Goal: Navigation & Orientation: Find specific page/section

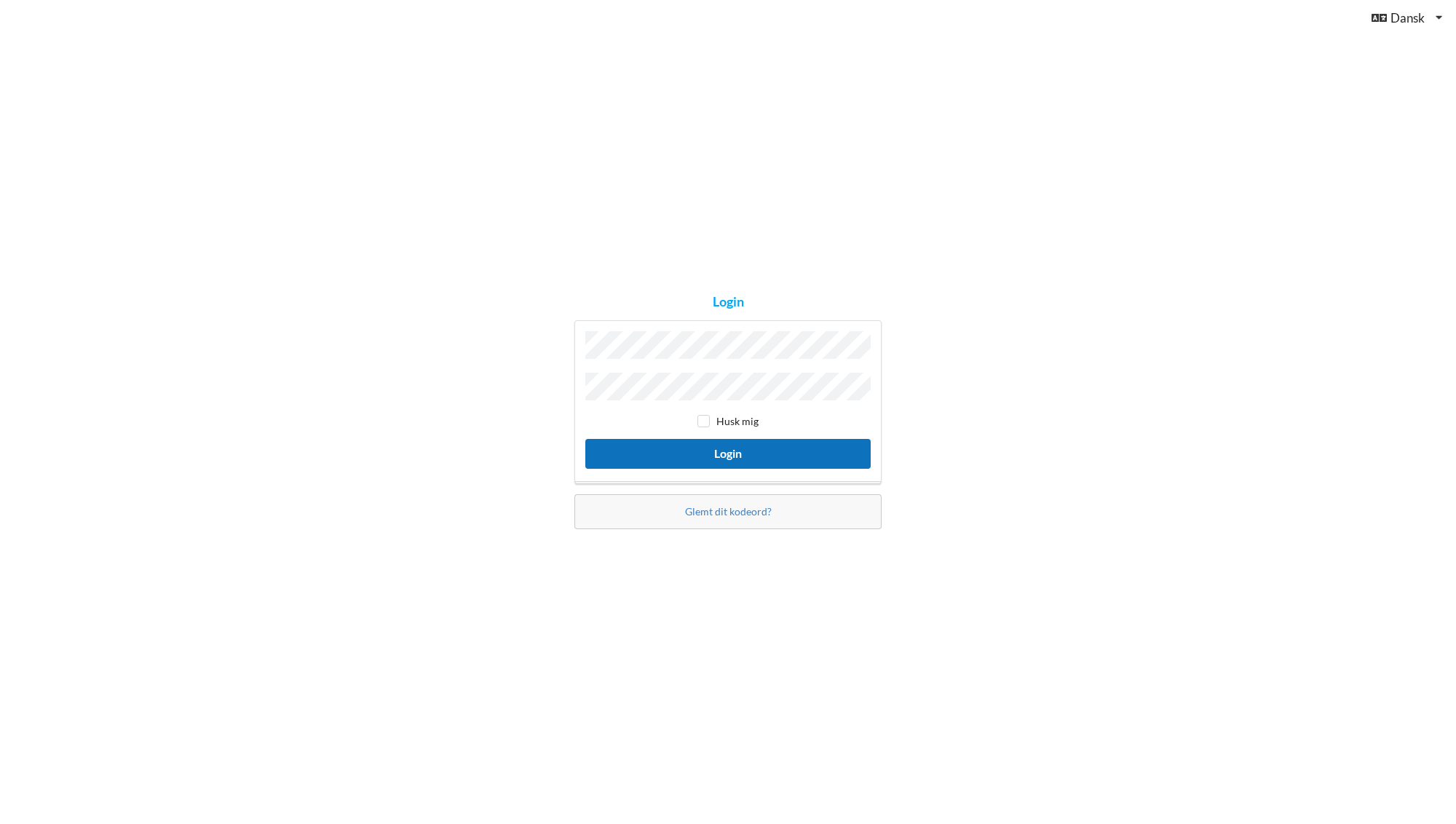
click at [660, 459] on button "Login" at bounding box center [727, 454] width 285 height 30
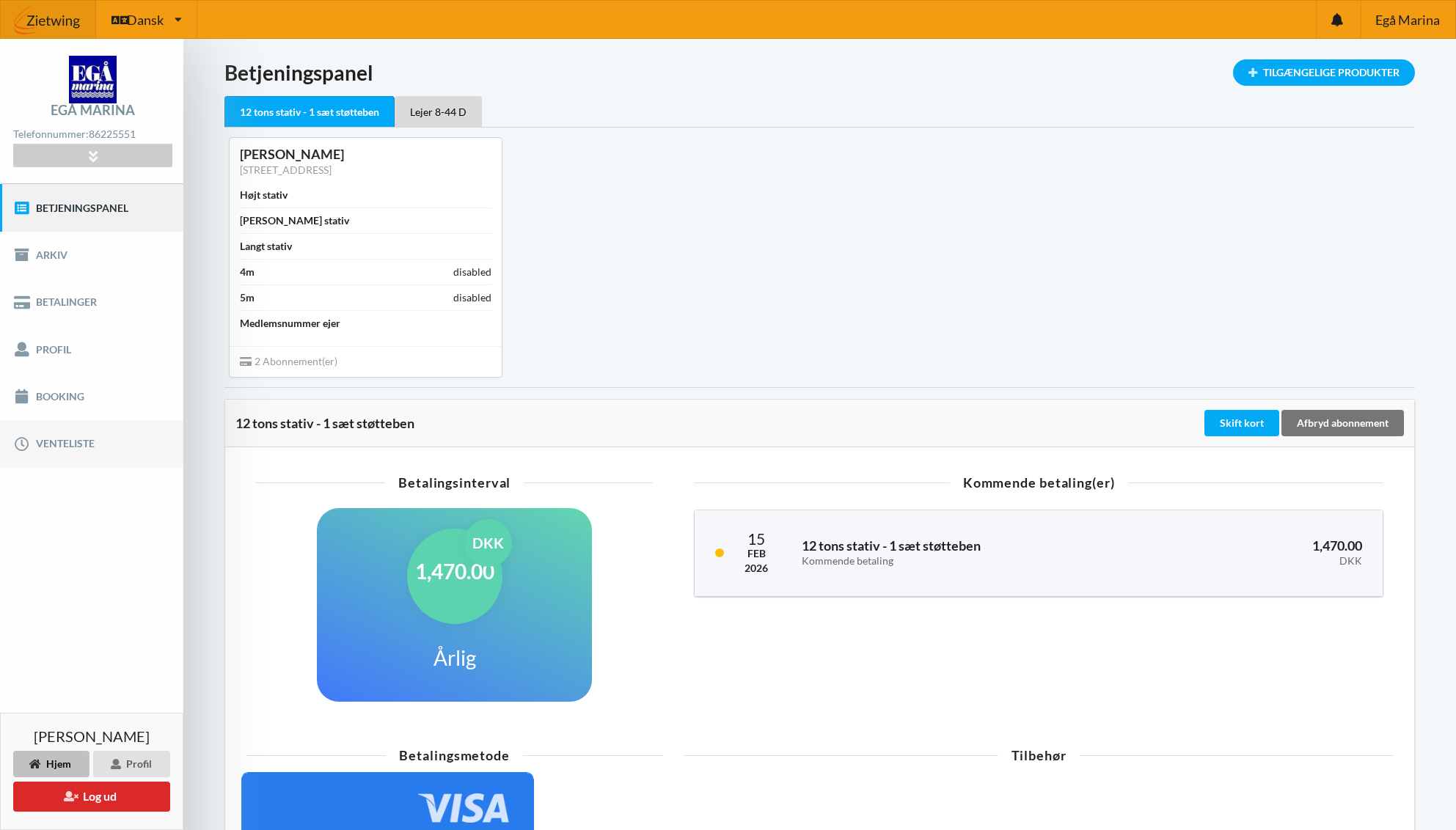
click at [69, 448] on link "Venteliste" at bounding box center [91, 444] width 184 height 47
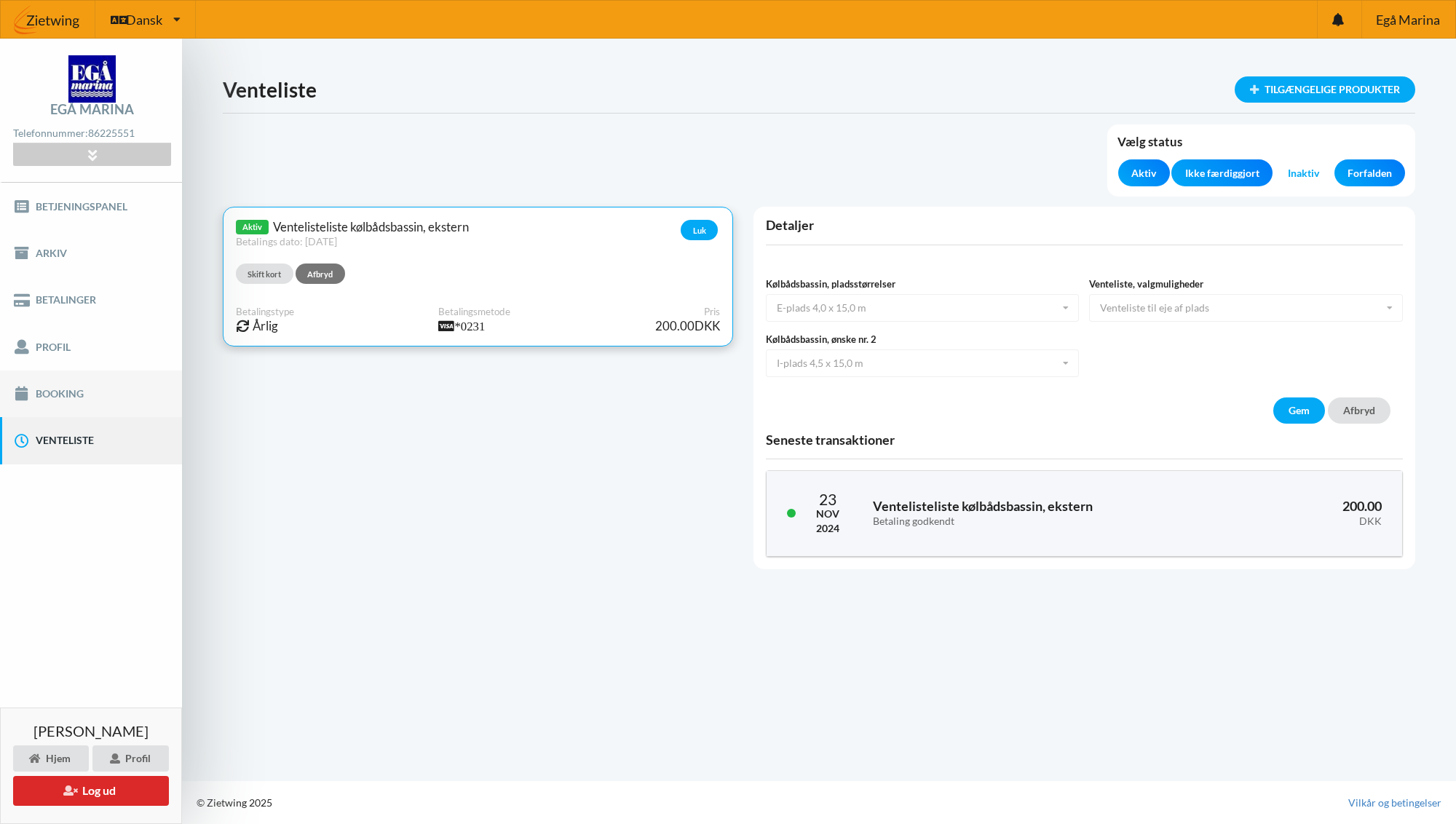
click at [67, 397] on link "Booking" at bounding box center [91, 394] width 182 height 47
